Goal: Information Seeking & Learning: Learn about a topic

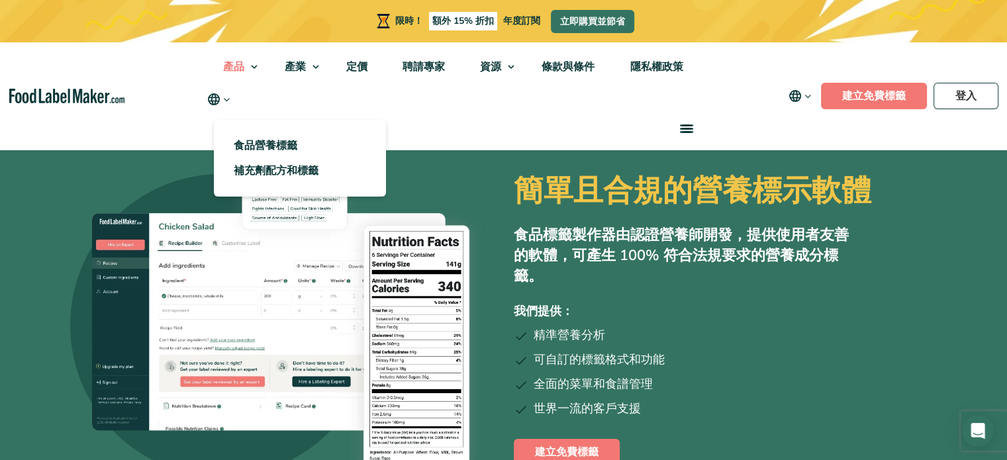
click at [256, 67] on link "產品" at bounding box center [235, 66] width 58 height 49
click at [284, 145] on font "食品營養標籤" at bounding box center [266, 145] width 64 height 15
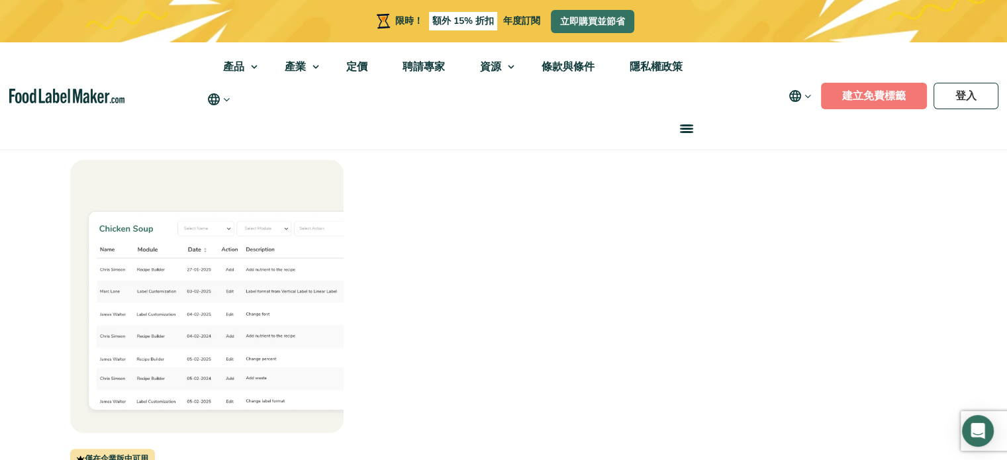
scroll to position [1589, 0]
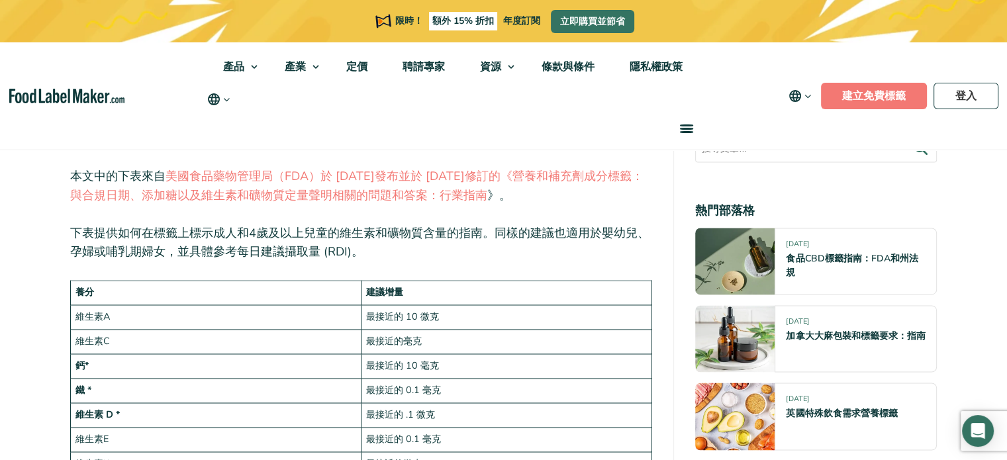
scroll to position [1810, 0]
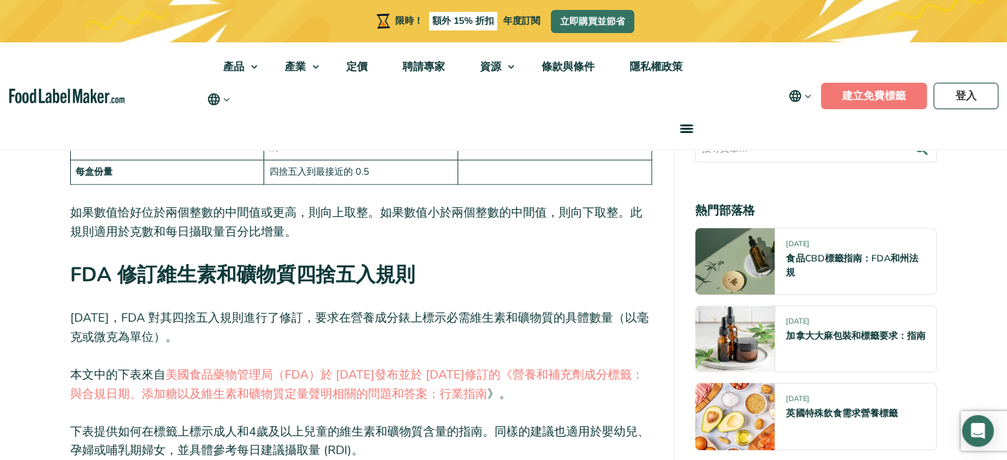
drag, startPoint x: 857, startPoint y: 1, endPoint x: 987, endPoint y: 311, distance: 336.8
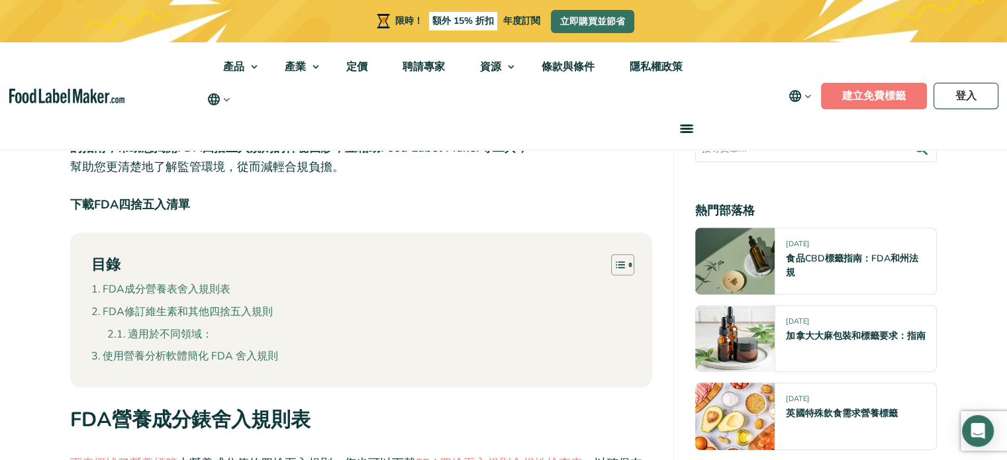
scroll to position [485, 0]
click at [185, 289] on font "FDA成分營養表舍入規則表" at bounding box center [167, 289] width 128 height 15
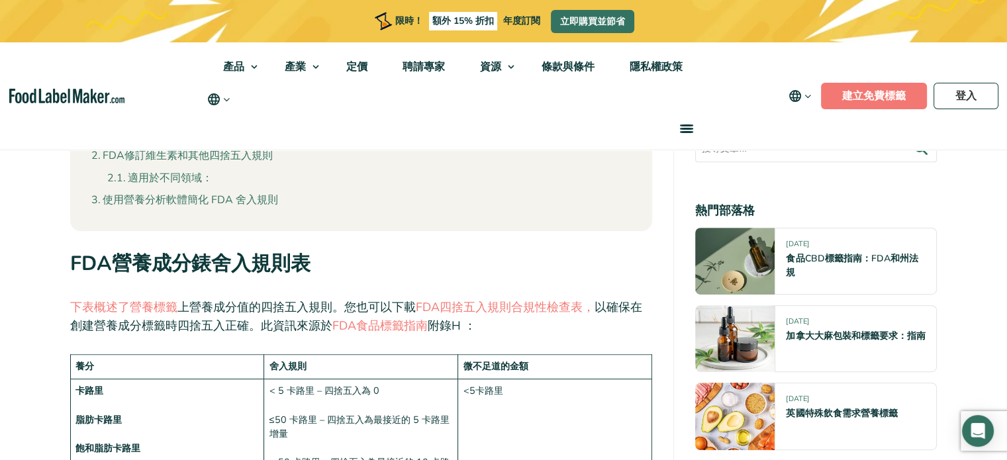
scroll to position [688, 0]
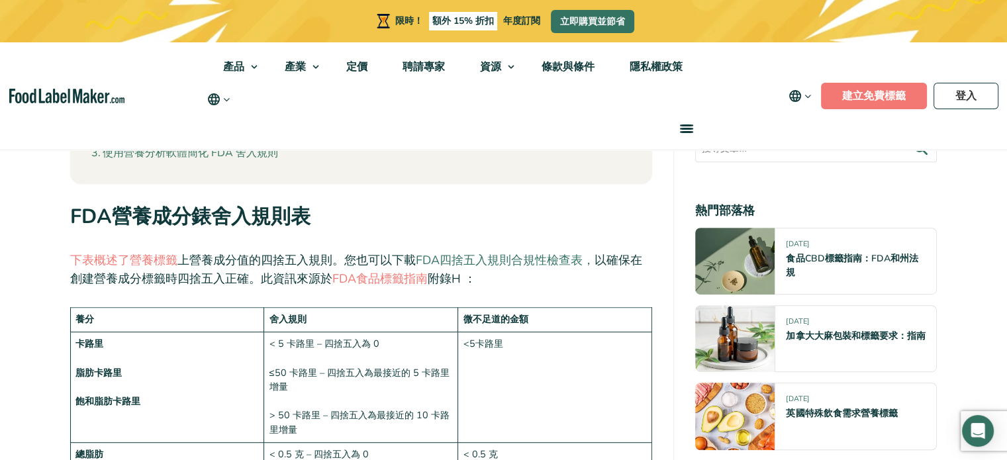
click at [469, 262] on font "FDA四捨五入規則合規性檢查表，" at bounding box center [505, 260] width 179 height 16
drag, startPoint x: 0, startPoint y: 0, endPoint x: 407, endPoint y: 284, distance: 496.5
click at [407, 284] on font "FDA食品標籤指南" at bounding box center [379, 279] width 95 height 16
click at [528, 252] on font "FDA四捨五入規則合規性檢查表，" at bounding box center [505, 260] width 179 height 16
